Goal: Obtain resource: Obtain resource

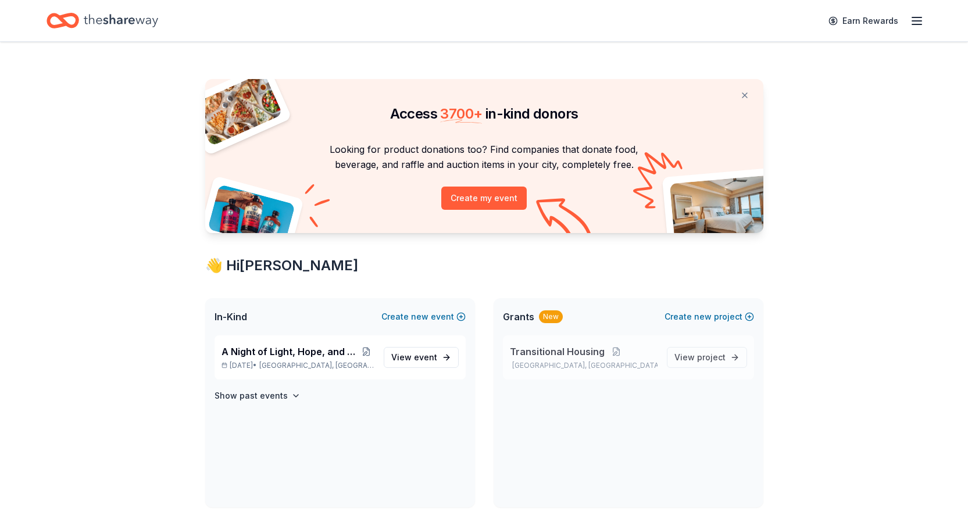
click at [582, 352] on span "Transitional Housing" at bounding box center [557, 352] width 95 height 14
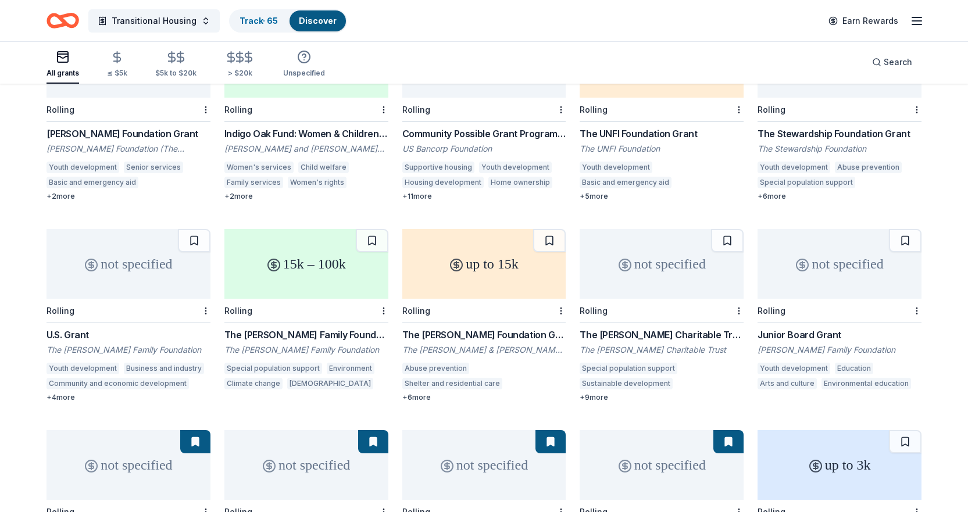
scroll to position [2394, 0]
click at [629, 327] on div "The Violet Jabara Charitable Trust Grant" at bounding box center [662, 334] width 164 height 14
click at [732, 233] on button at bounding box center [727, 240] width 33 height 23
click at [806, 327] on div "Junior Board Grant" at bounding box center [840, 334] width 164 height 14
click at [908, 232] on button at bounding box center [905, 240] width 33 height 23
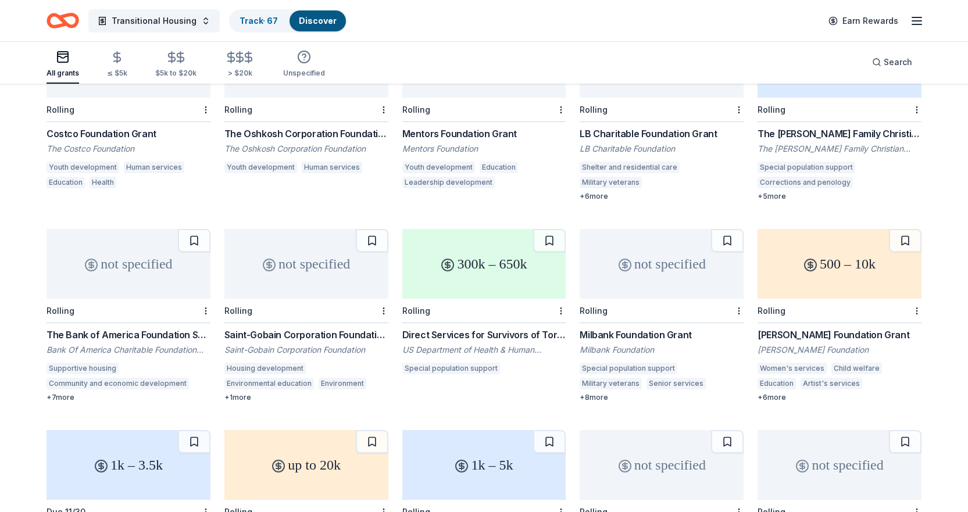
scroll to position [2801, 0]
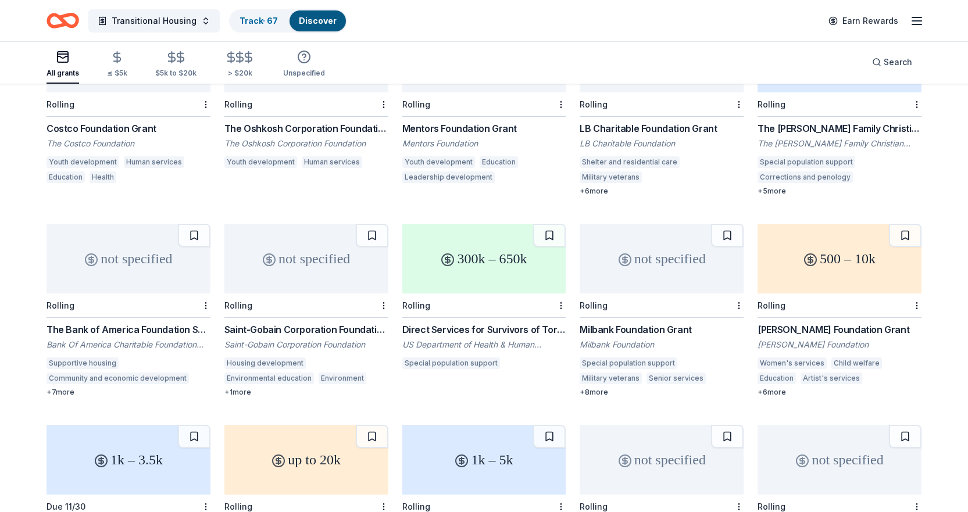
click at [263, 323] on div "Saint-Gobain Corporation Foundation Direct Grants" at bounding box center [306, 330] width 164 height 14
click at [841, 323] on div "Karen Colina Wilson Foundation Grant" at bounding box center [840, 330] width 164 height 14
click at [909, 224] on button at bounding box center [905, 235] width 33 height 23
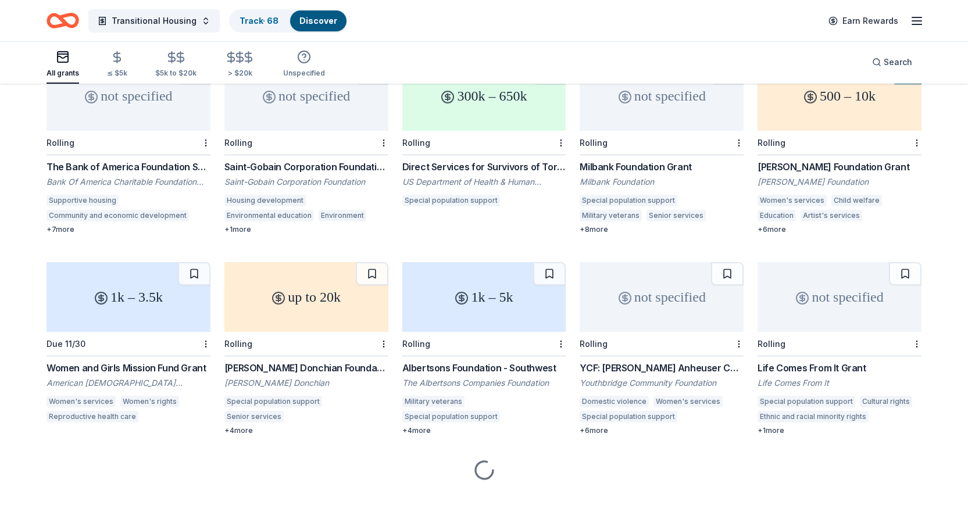
scroll to position [2967, 0]
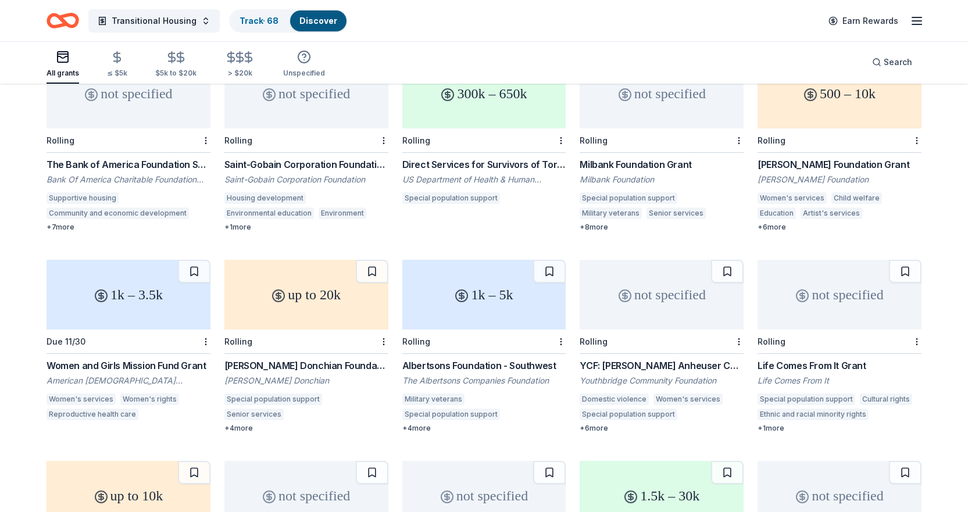
click at [660, 359] on div "YCF: [PERSON_NAME] Anheuser Charitable Fund" at bounding box center [662, 366] width 164 height 14
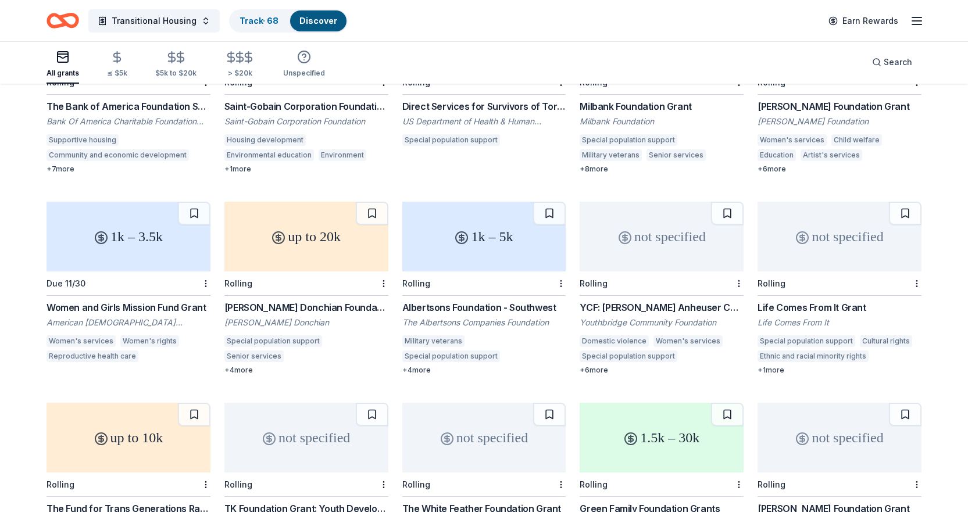
scroll to position [3141, 0]
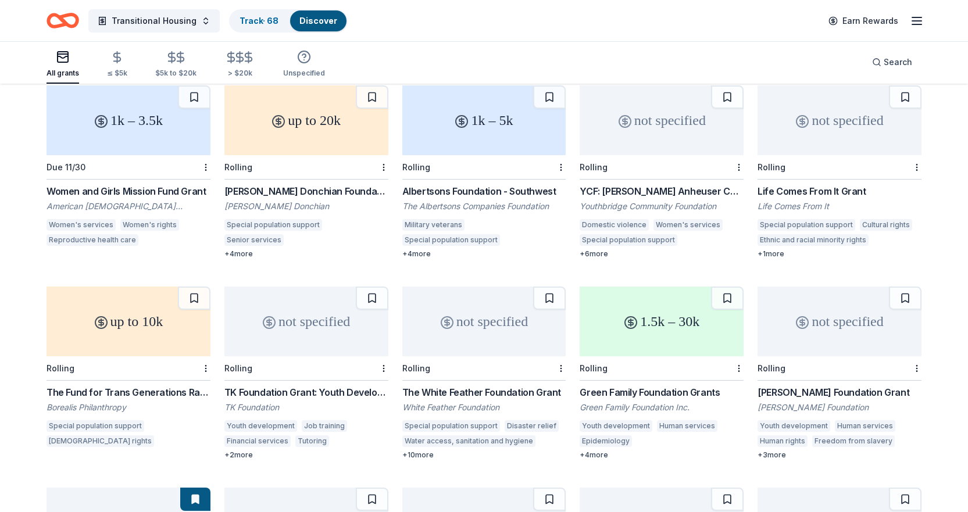
click at [794, 386] on div "Lilah Hilliard Fisher Foundation Grant" at bounding box center [840, 393] width 164 height 14
click at [906, 288] on button at bounding box center [905, 298] width 33 height 23
click at [666, 386] on div "Green Family Foundation Grants" at bounding box center [662, 393] width 164 height 14
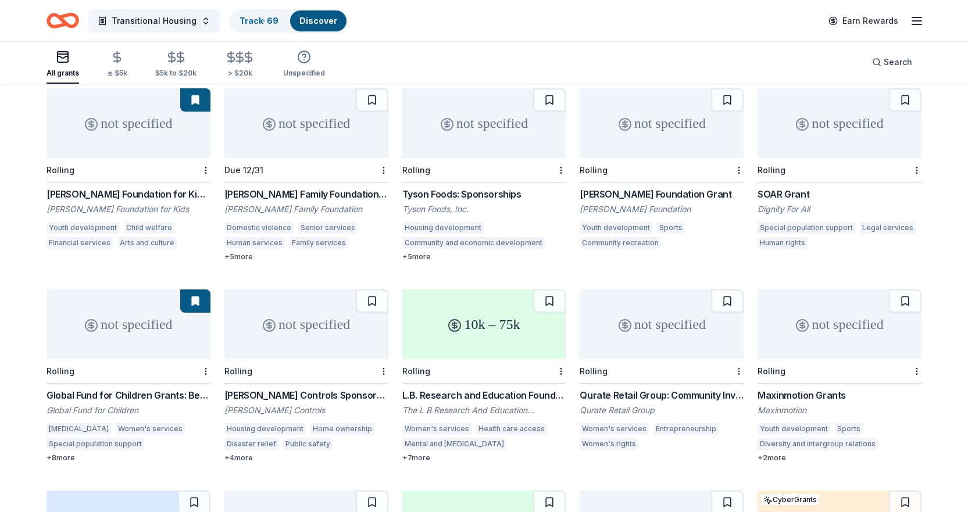
scroll to position [3548, 0]
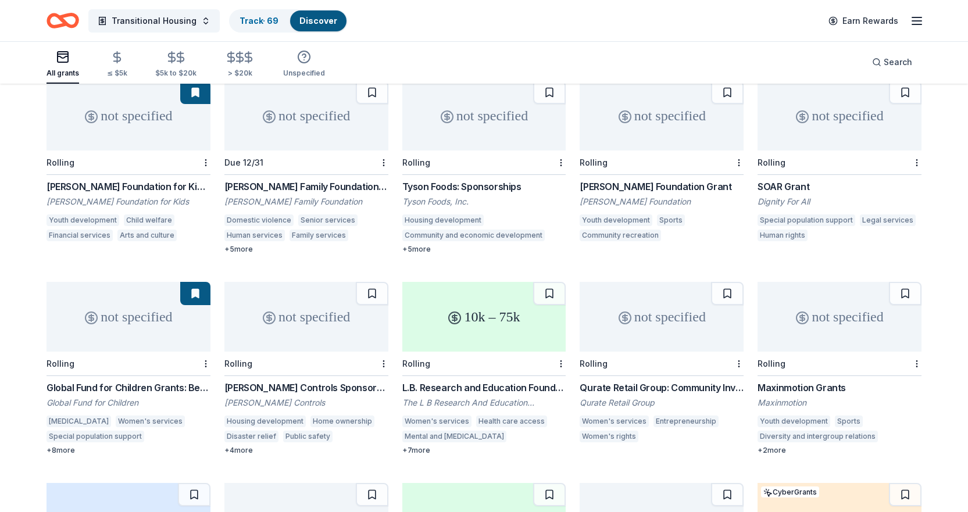
click at [279, 381] on div "Johnson Controls Sponsorship" at bounding box center [306, 388] width 164 height 14
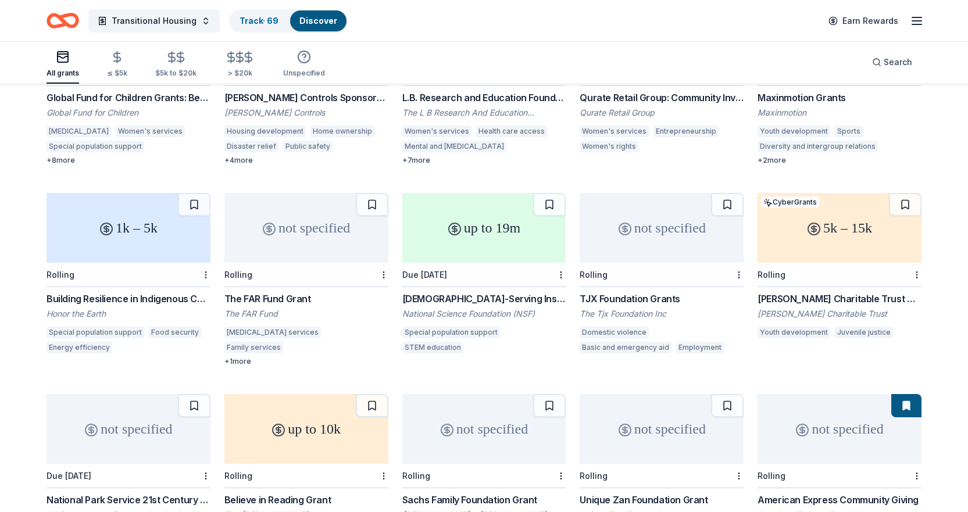
scroll to position [3839, 0]
click at [627, 291] on div "TJX Foundation Grants" at bounding box center [662, 298] width 164 height 14
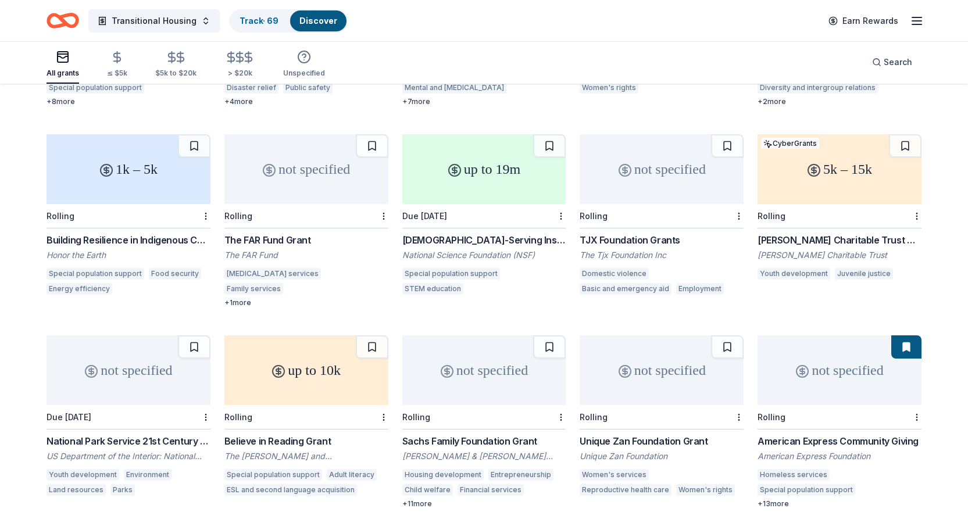
scroll to position [3781, 0]
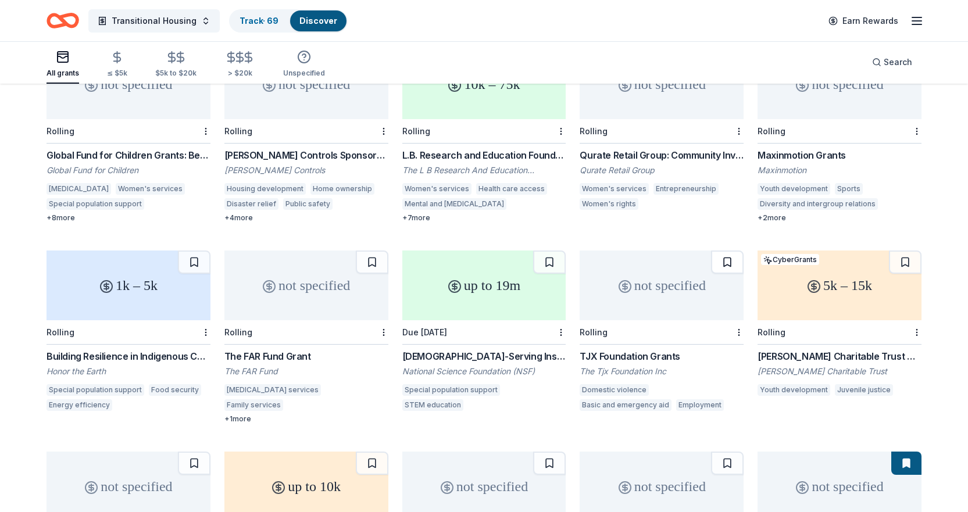
click at [735, 254] on button at bounding box center [727, 262] width 33 height 23
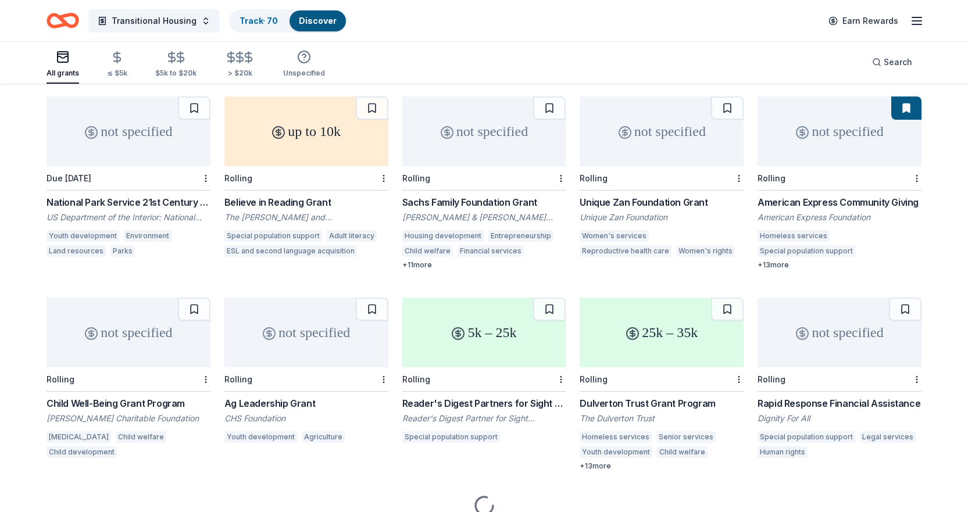
scroll to position [4116, 0]
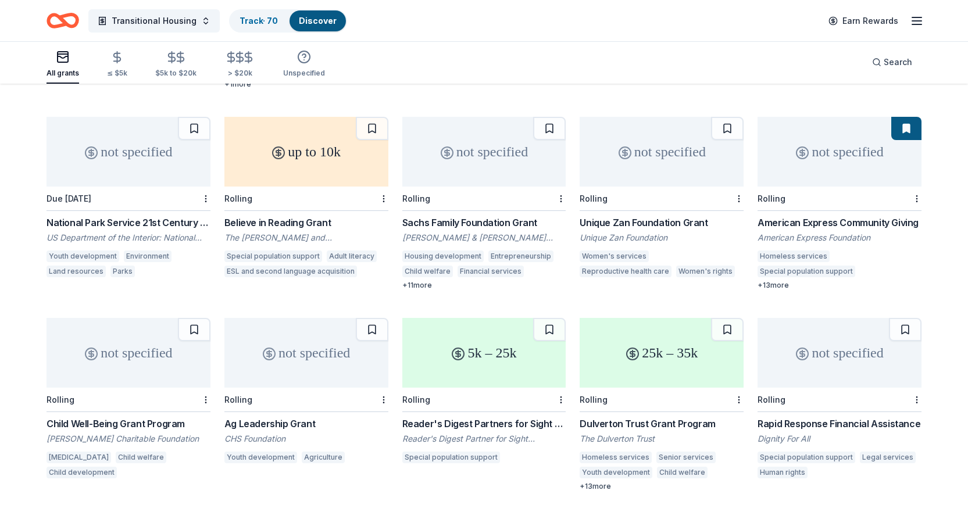
click at [490, 216] on div "Sachs Family Foundation Grant" at bounding box center [484, 223] width 164 height 14
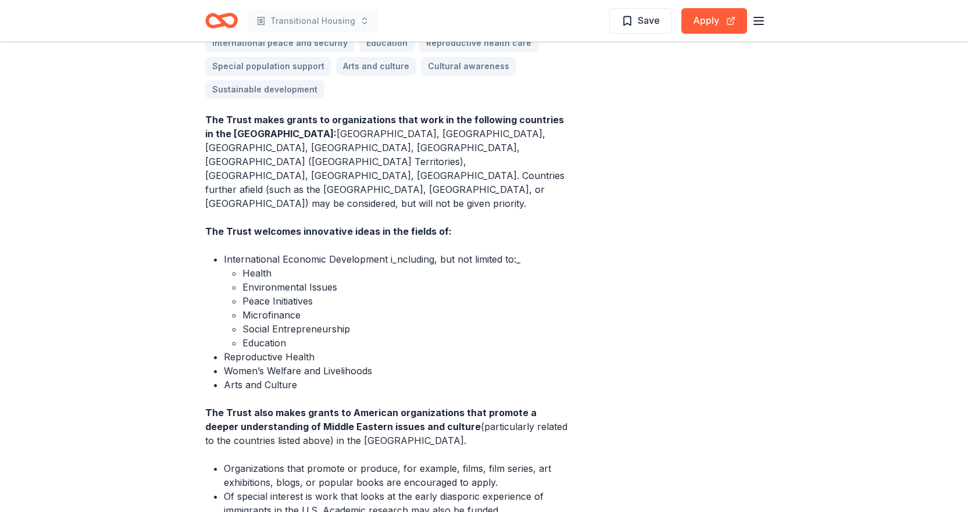
scroll to position [407, 0]
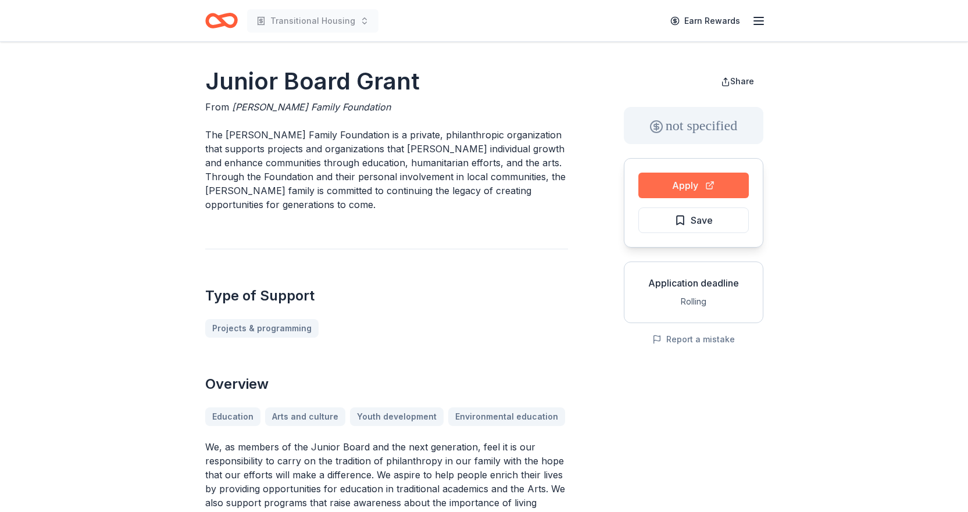
click at [674, 177] on button "Apply" at bounding box center [694, 186] width 110 height 26
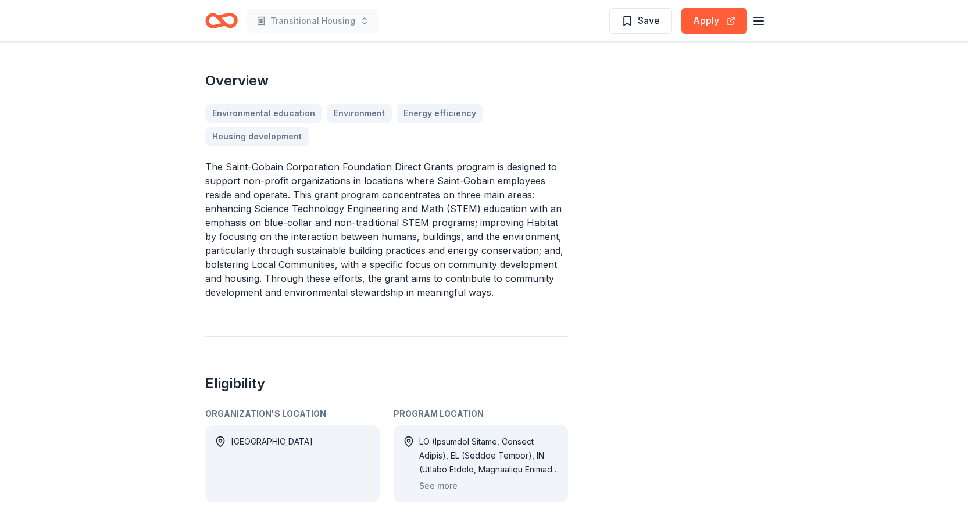
scroll to position [523, 0]
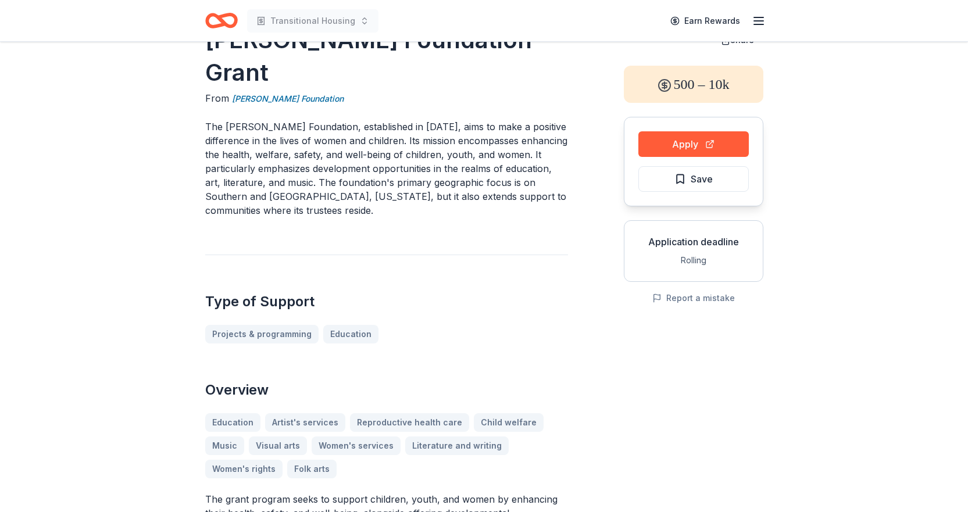
scroll to position [25, 0]
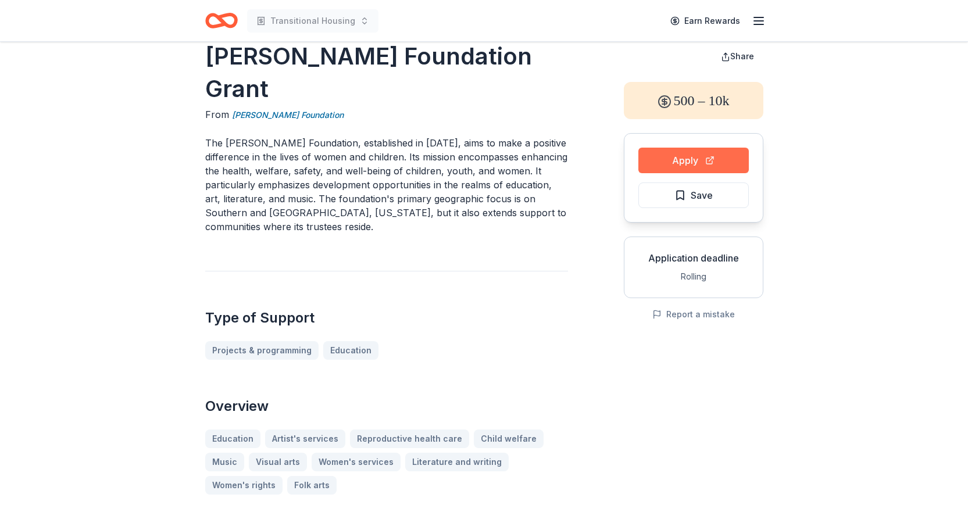
click at [672, 159] on button "Apply" at bounding box center [694, 161] width 110 height 26
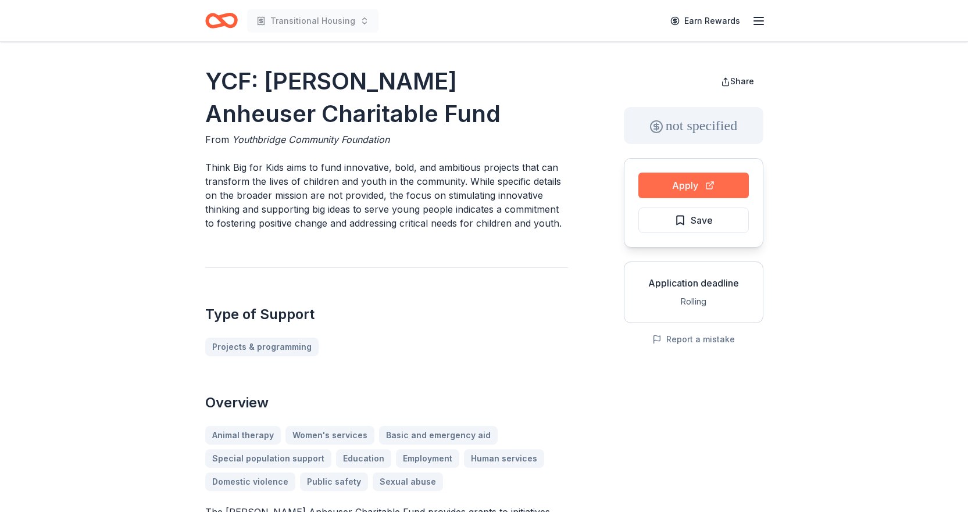
click at [651, 184] on button "Apply" at bounding box center [694, 186] width 110 height 26
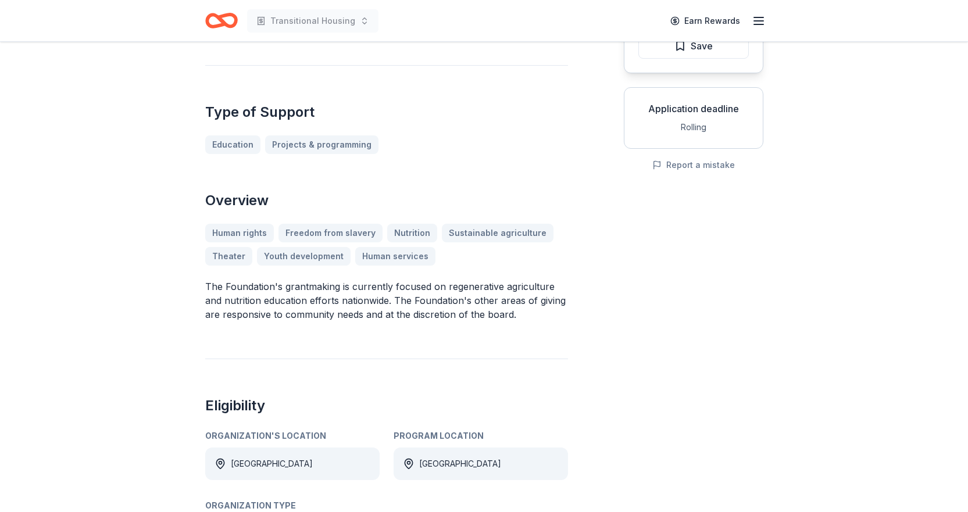
scroll to position [58, 0]
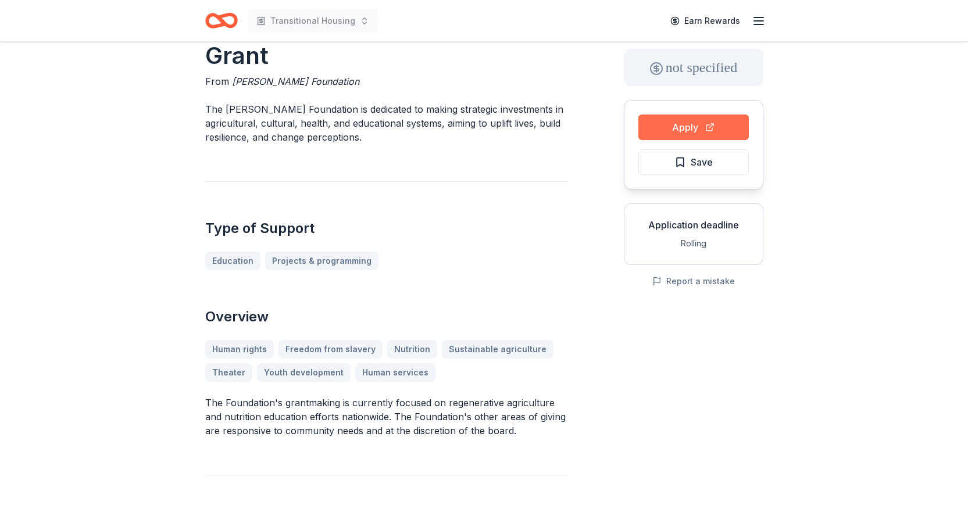
click at [682, 136] on button "Apply" at bounding box center [694, 128] width 110 height 26
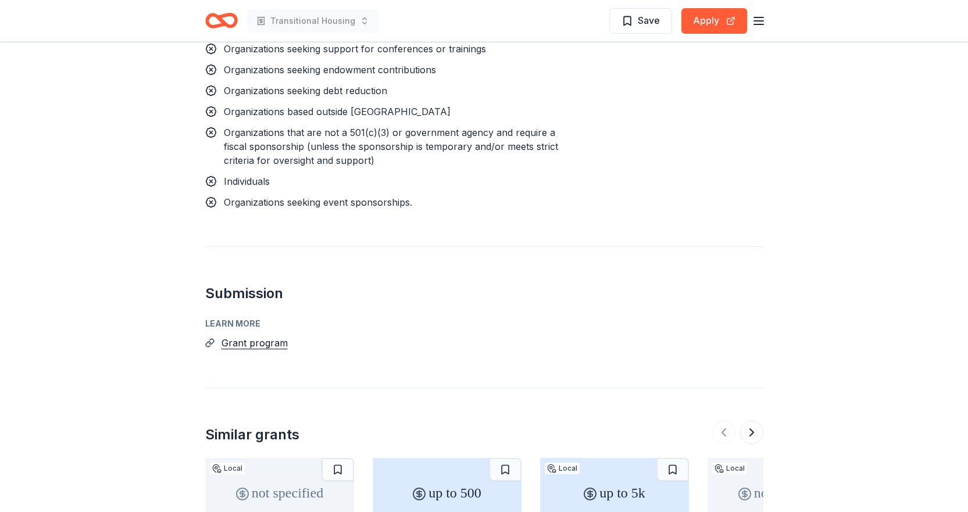
scroll to position [930, 0]
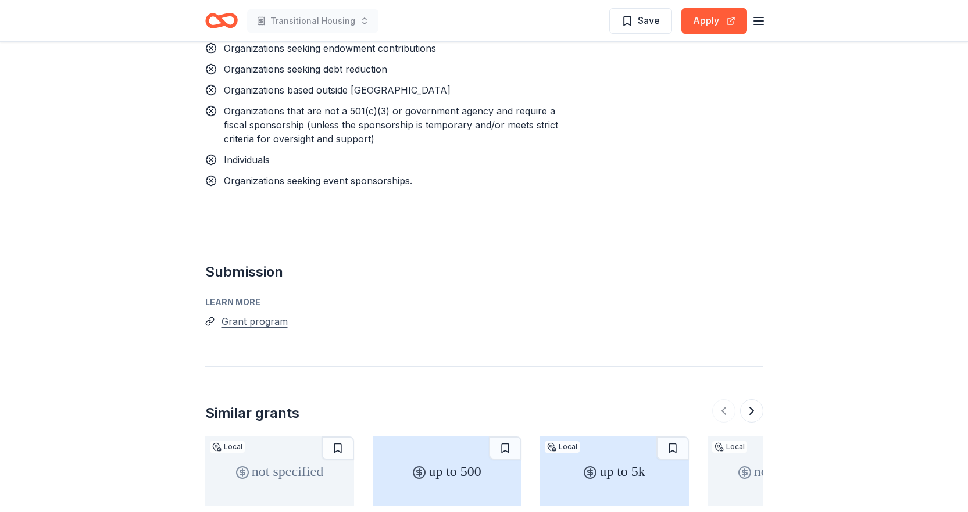
click at [274, 329] on button "Grant program" at bounding box center [255, 321] width 66 height 15
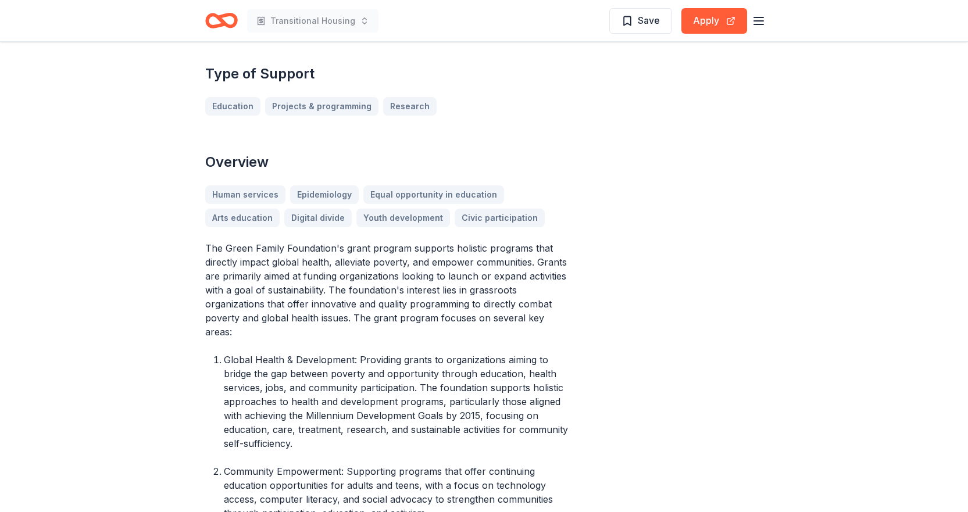
scroll to position [407, 0]
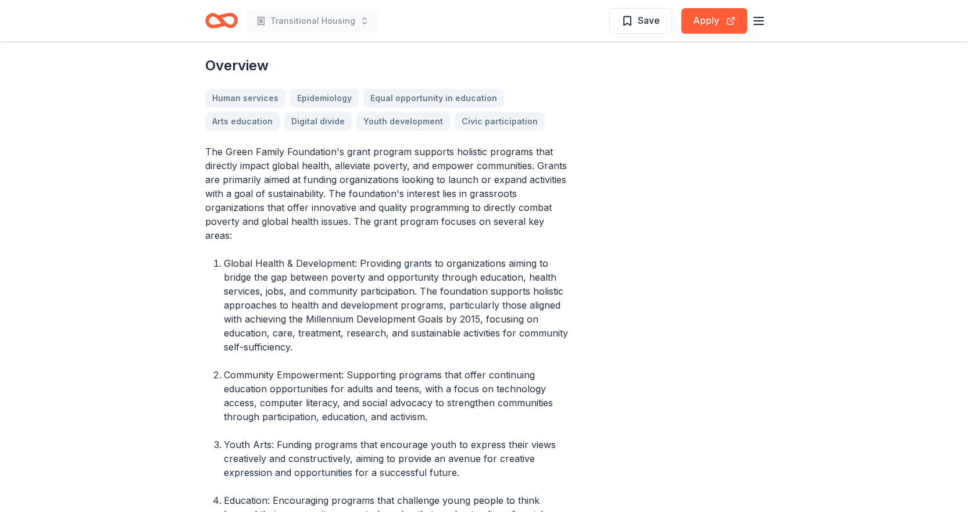
drag, startPoint x: 204, startPoint y: 121, endPoint x: 490, endPoint y: 236, distance: 308.7
drag, startPoint x: 195, startPoint y: 117, endPoint x: 245, endPoint y: 123, distance: 50.3
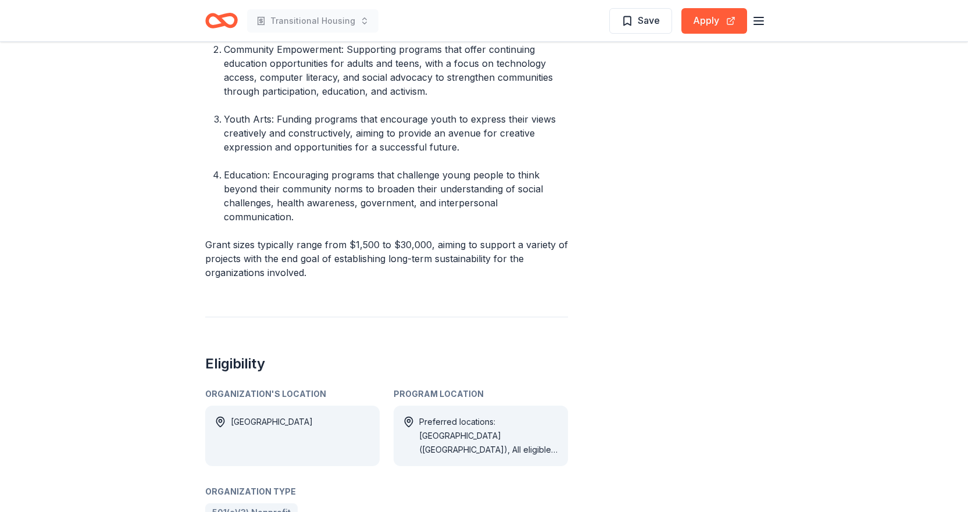
scroll to position [814, 0]
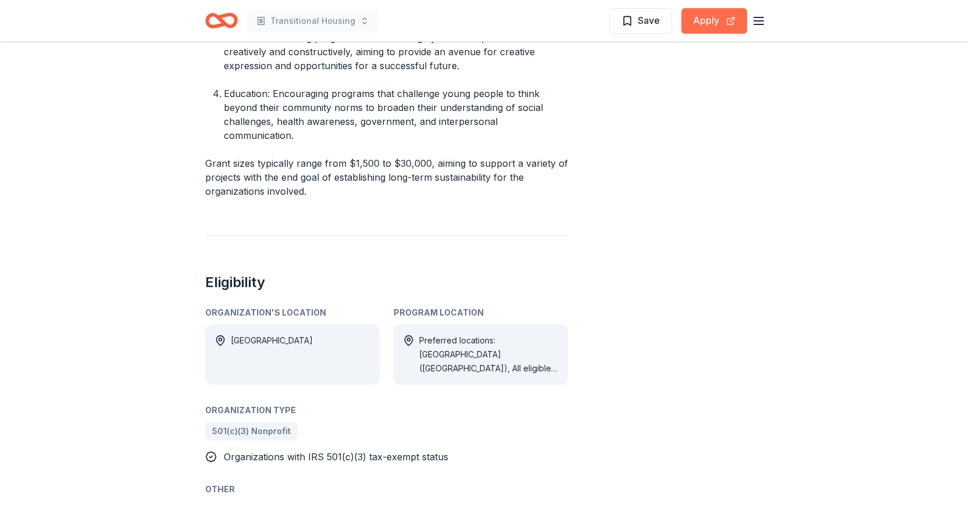
click at [720, 23] on button "Apply" at bounding box center [715, 21] width 66 height 26
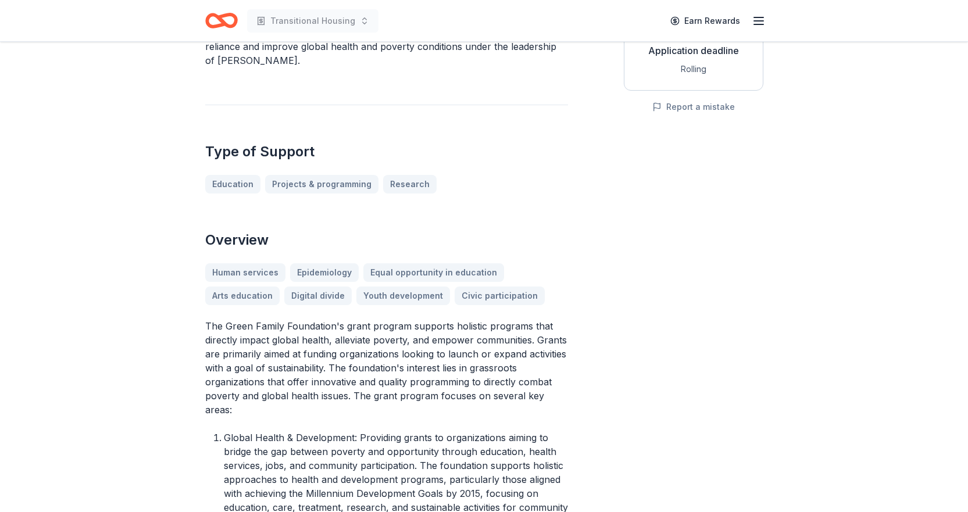
scroll to position [0, 0]
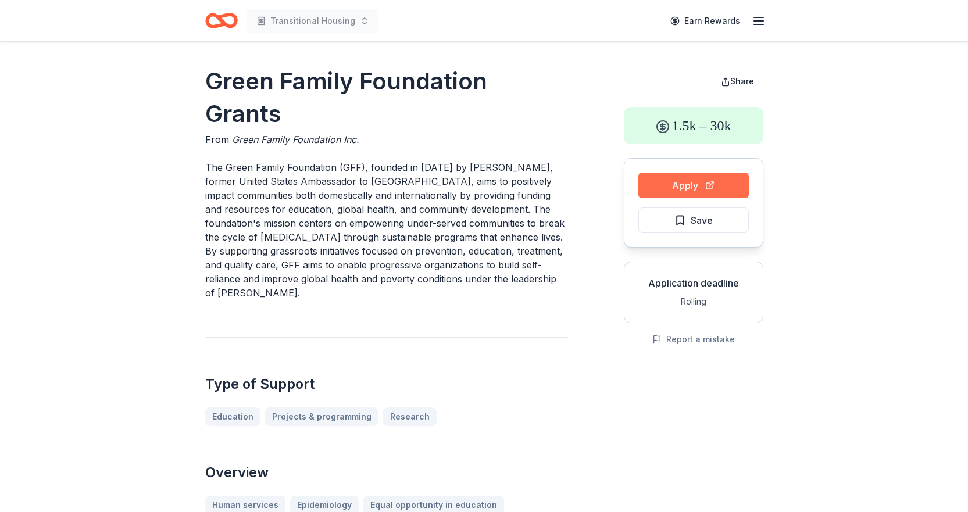
click at [679, 190] on button "Apply" at bounding box center [694, 186] width 110 height 26
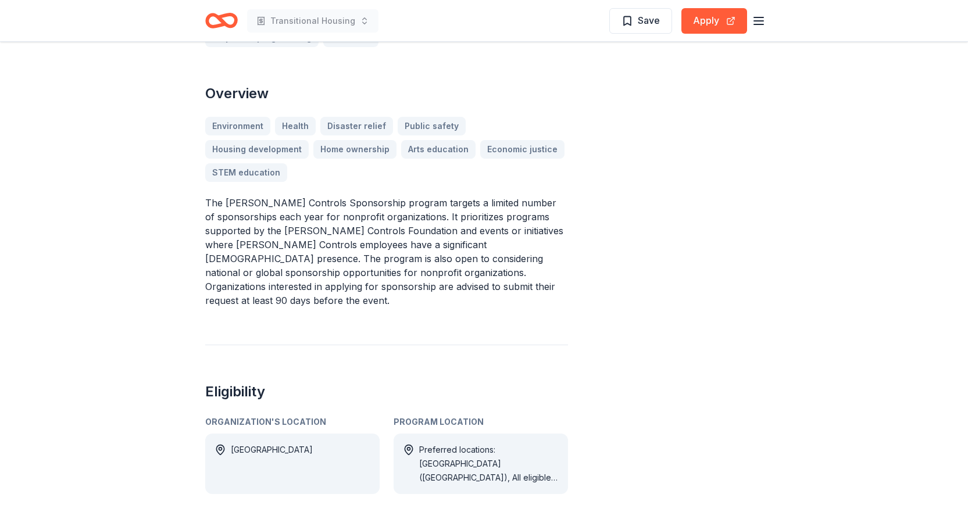
scroll to position [349, 0]
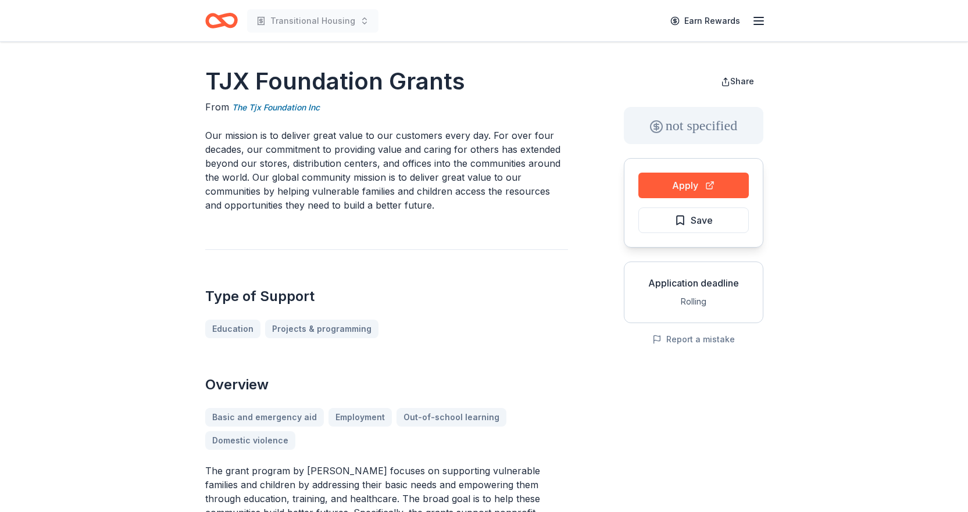
click at [679, 165] on div "Apply Save" at bounding box center [694, 203] width 140 height 90
click at [678, 186] on button "Apply" at bounding box center [694, 186] width 110 height 26
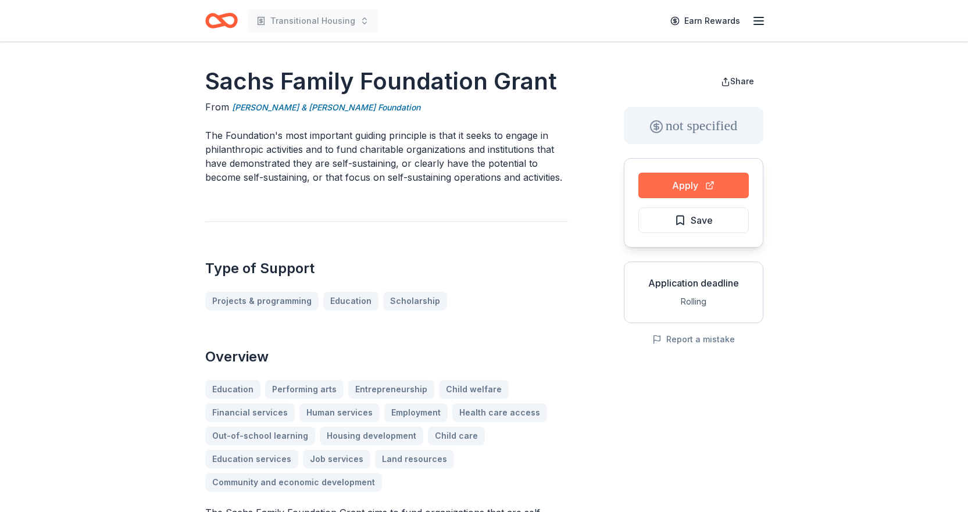
click at [700, 190] on button "Apply" at bounding box center [694, 186] width 110 height 26
